Goal: Task Accomplishment & Management: Manage account settings

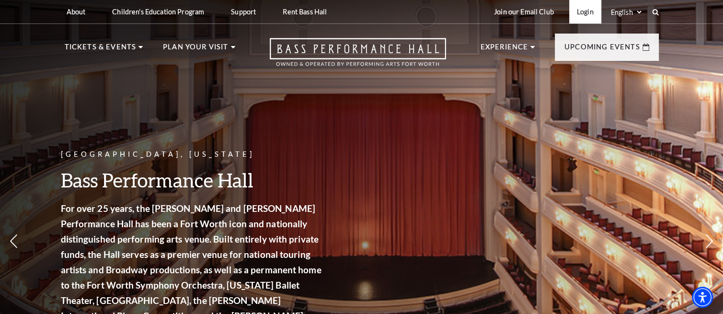
click at [583, 15] on link "Login" at bounding box center [585, 11] width 32 height 23
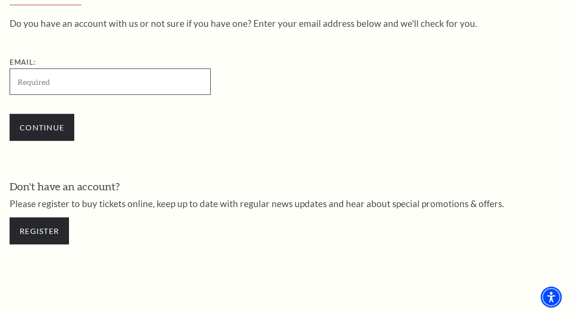
click at [50, 90] on input "Email:" at bounding box center [110, 82] width 201 height 26
type input "[EMAIL_ADDRESS][DOMAIN_NAME]"
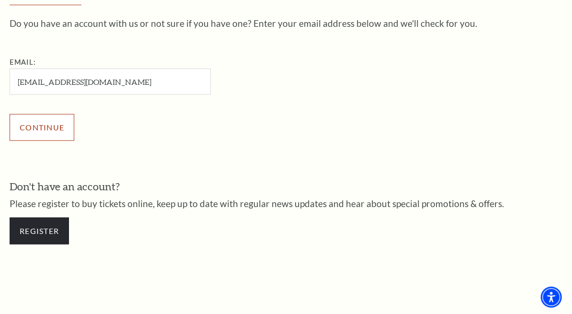
click at [43, 120] on input "Continue" at bounding box center [42, 127] width 65 height 27
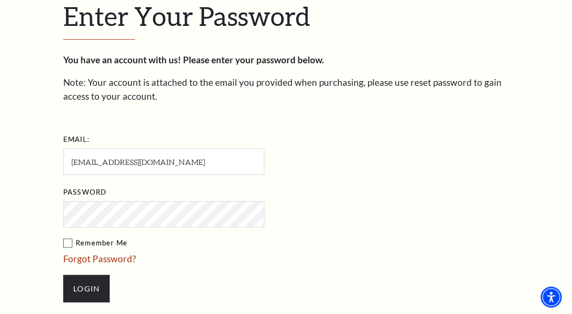
click at [63, 237] on label "Remember Me" at bounding box center [211, 243] width 297 height 12
click at [0, 0] on input "Remember Me" at bounding box center [0, 0] width 0 height 0
click at [63, 275] on input "Login" at bounding box center [86, 288] width 46 height 27
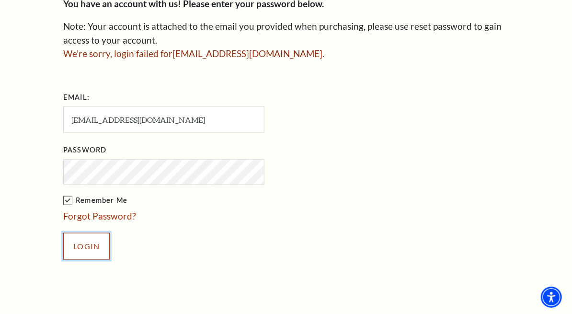
click at [63, 233] on input "Login" at bounding box center [86, 246] width 46 height 27
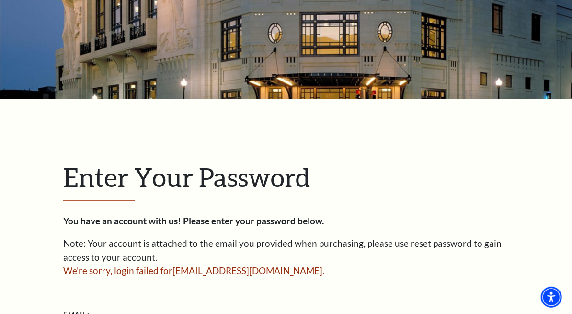
scroll to position [48, 0]
